Goal: Browse casually: Explore the website without a specific task or goal

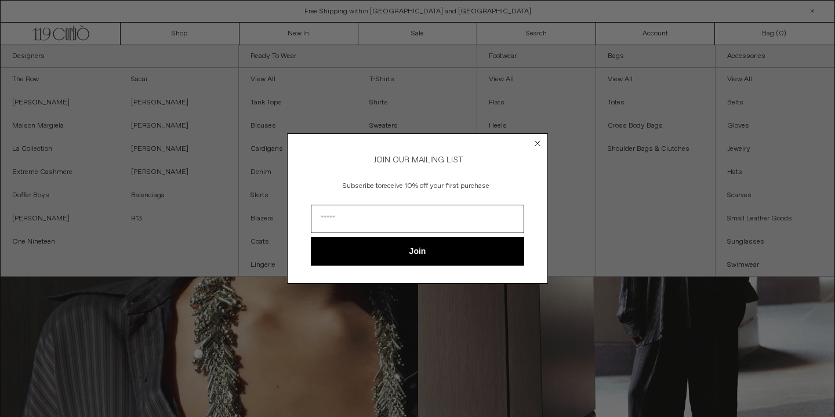
click at [534, 141] on circle "Close dialog" at bounding box center [537, 143] width 11 height 11
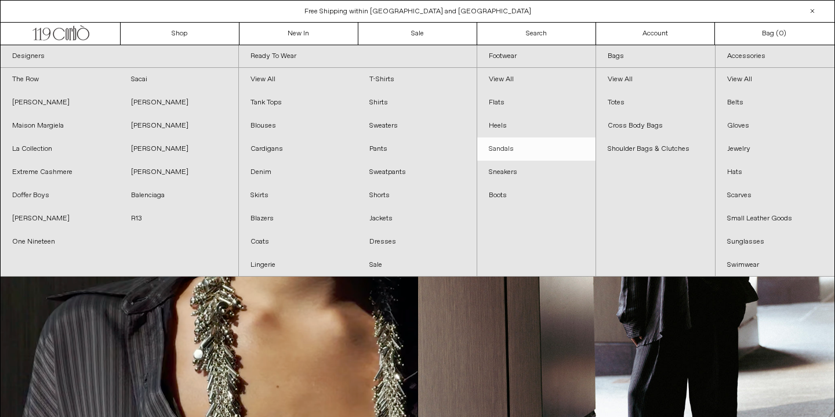
click at [538, 141] on link "Sandals" at bounding box center [536, 148] width 119 height 23
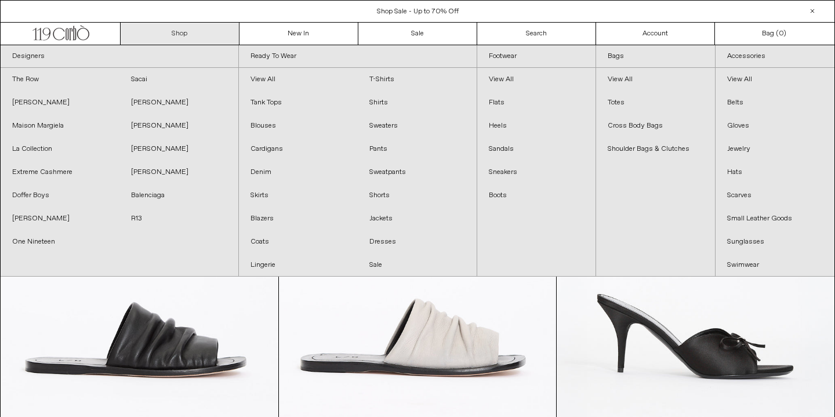
click at [187, 30] on link "Shop" at bounding box center [180, 34] width 119 height 22
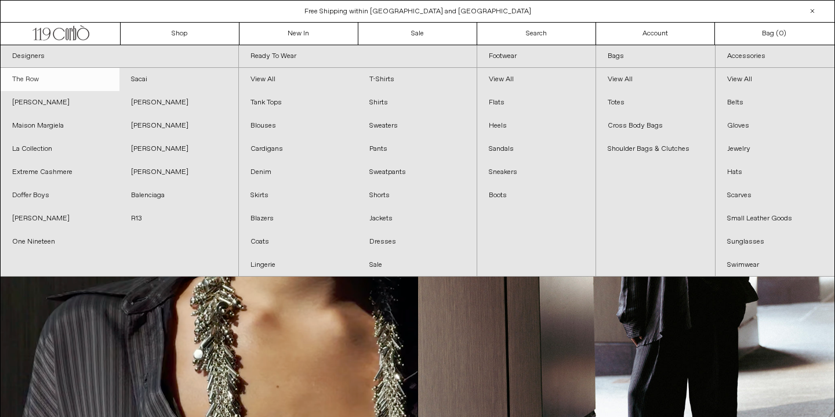
click at [34, 77] on link "The Row" at bounding box center [60, 79] width 119 height 23
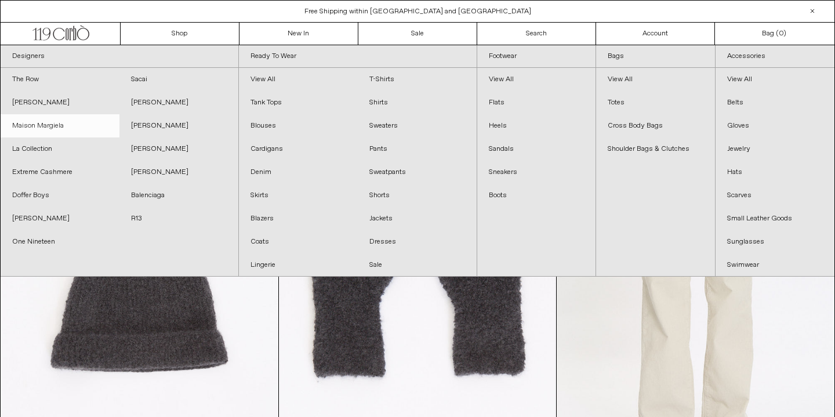
click at [54, 125] on link "Maison Margiela" at bounding box center [60, 125] width 119 height 23
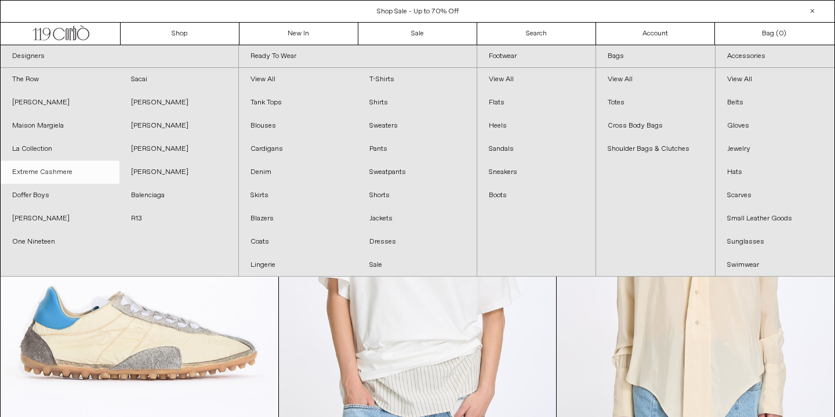
click at [61, 171] on link "Extreme Cashmere" at bounding box center [60, 172] width 119 height 23
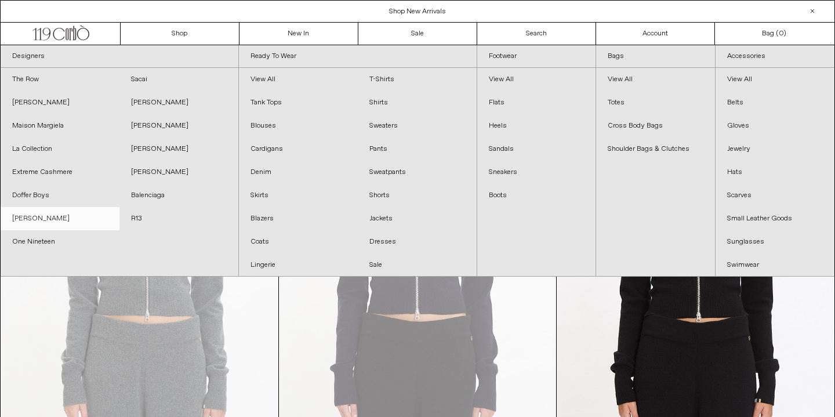
click at [51, 223] on link "[PERSON_NAME]" at bounding box center [60, 218] width 119 height 23
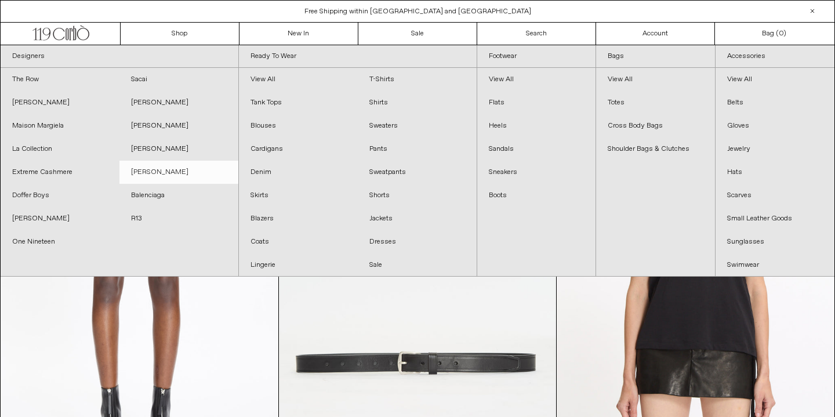
click at [161, 171] on link "[PERSON_NAME]" at bounding box center [178, 172] width 119 height 23
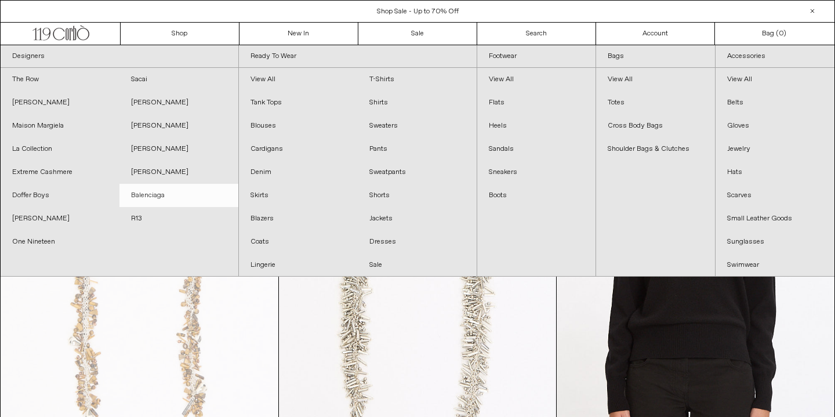
click at [164, 191] on link "Balenciaga" at bounding box center [178, 195] width 119 height 23
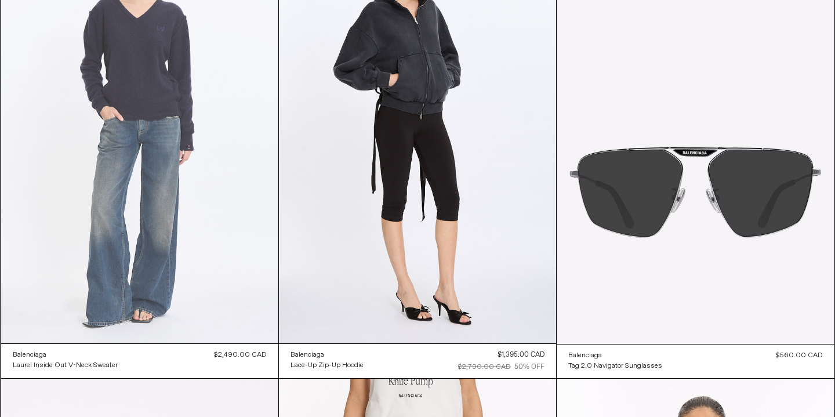
scroll to position [189, 0]
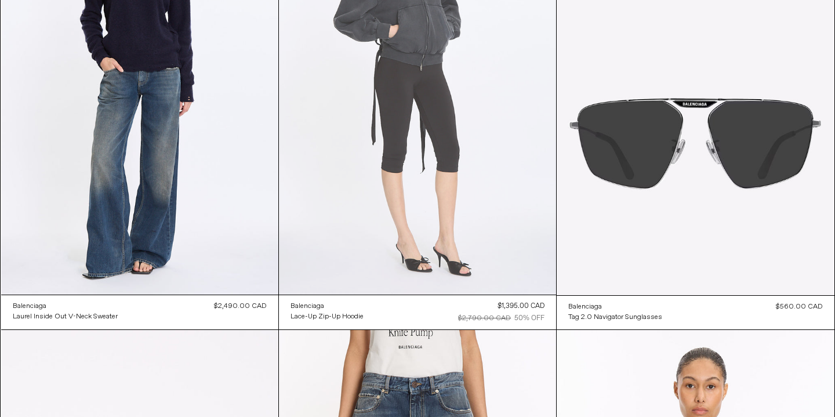
click at [430, 98] on at bounding box center [417, 87] width 277 height 416
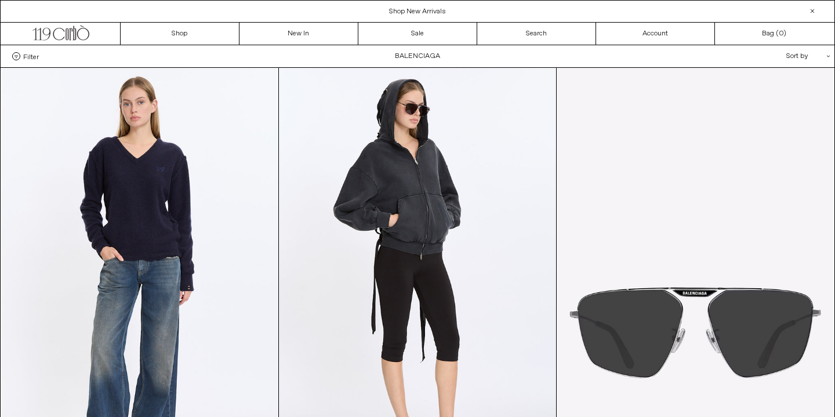
scroll to position [0, 0]
